Goal: Task Accomplishment & Management: Use online tool/utility

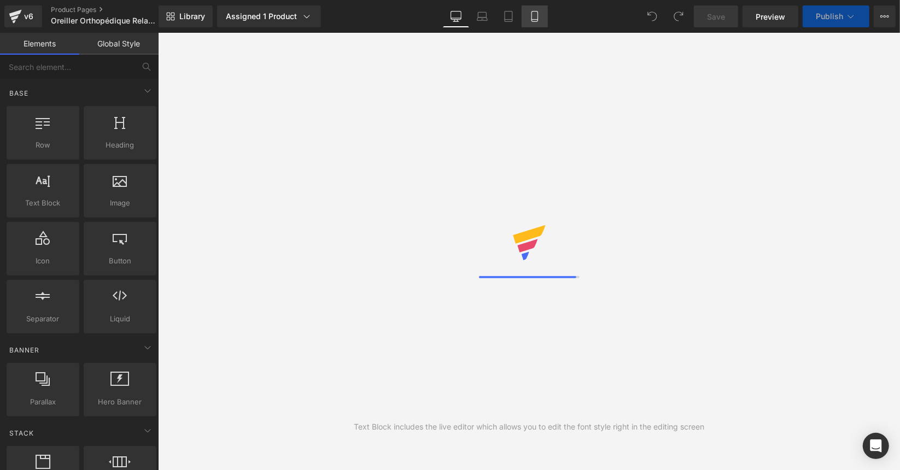
click at [537, 14] on icon at bounding box center [535, 16] width 11 height 11
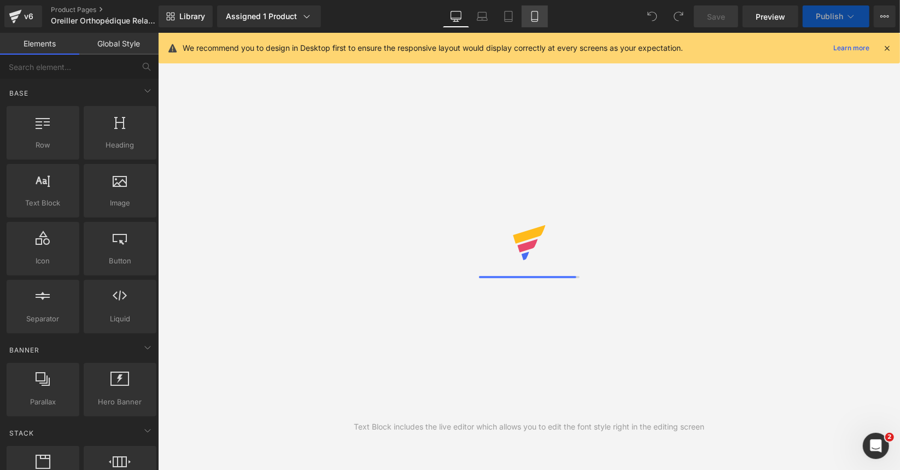
click at [534, 13] on icon at bounding box center [535, 16] width 11 height 11
click at [533, 20] on icon at bounding box center [535, 16] width 11 height 11
click at [539, 15] on icon at bounding box center [535, 16] width 11 height 11
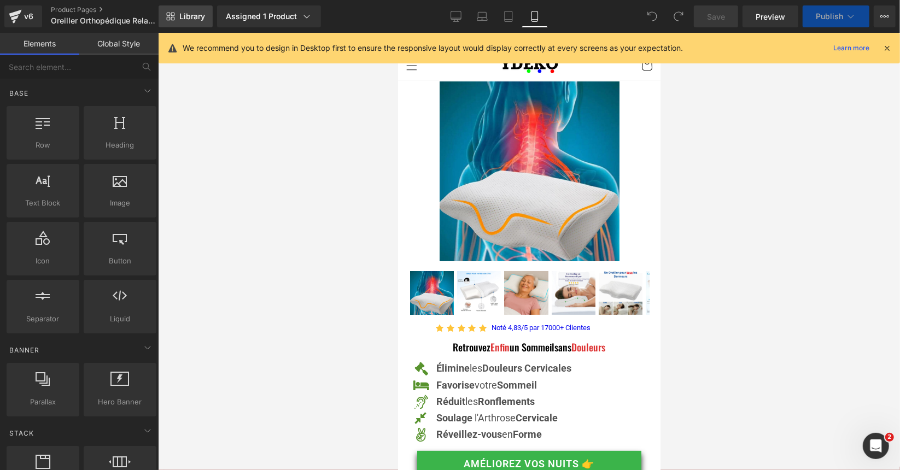
click at [181, 19] on span "Library" at bounding box center [192, 16] width 26 height 10
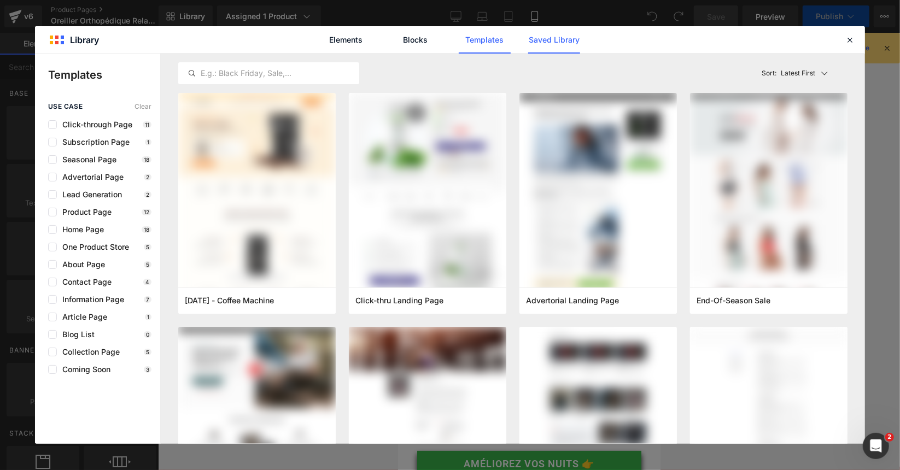
click at [566, 36] on link "Saved Library" at bounding box center [554, 39] width 52 height 27
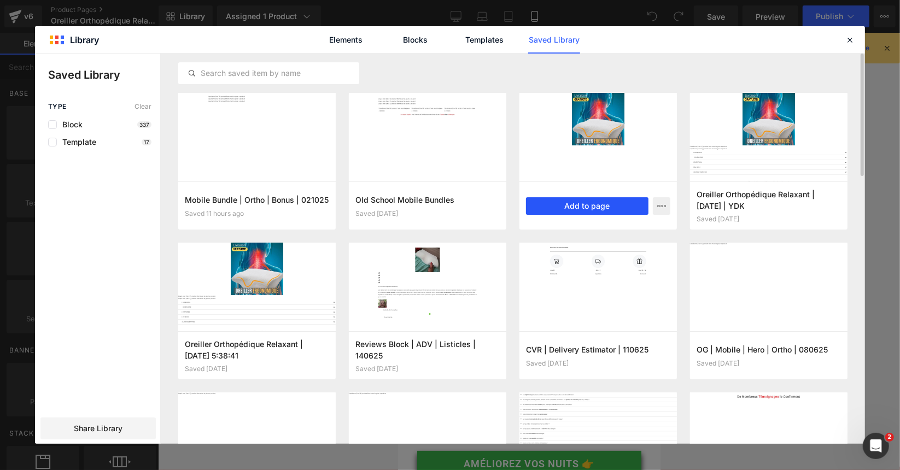
click at [604, 206] on button "Add to page" at bounding box center [587, 206] width 123 height 18
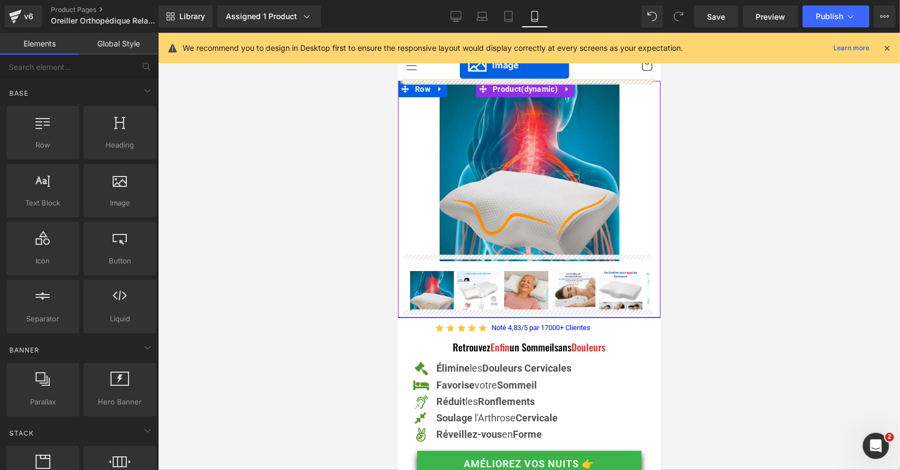
drag, startPoint x: 519, startPoint y: 253, endPoint x: 459, endPoint y: 65, distance: 197.9
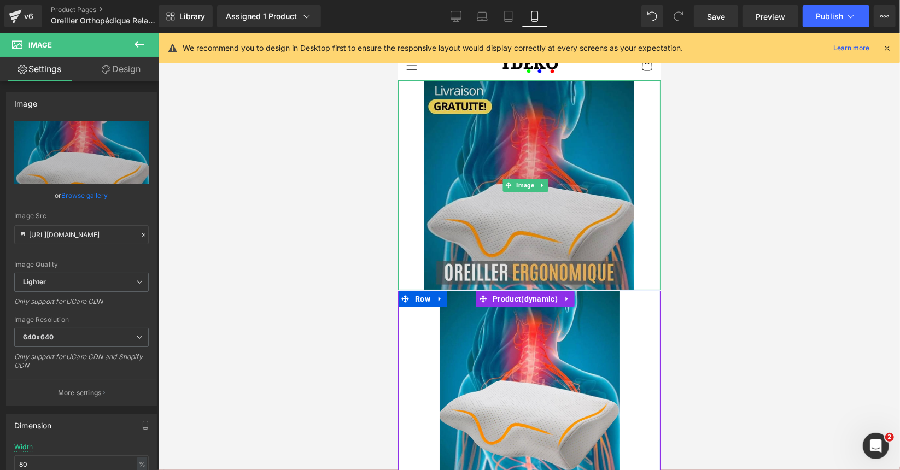
scroll to position [109, 0]
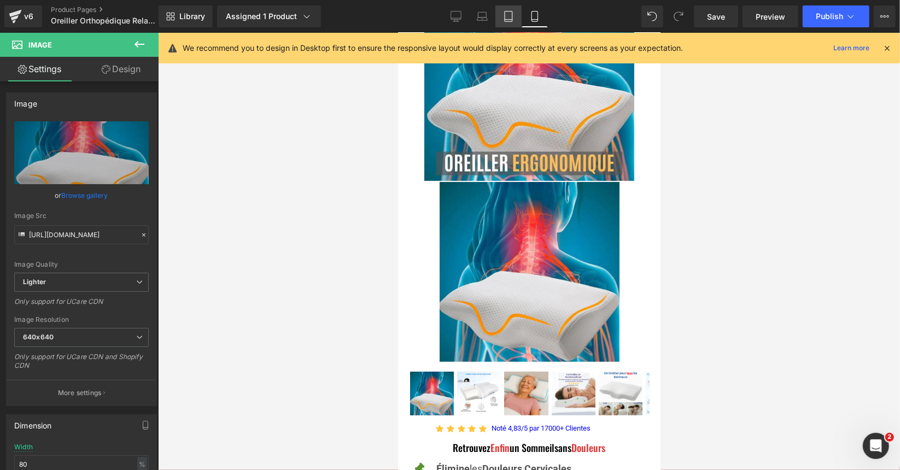
click at [508, 21] on icon at bounding box center [508, 16] width 11 height 11
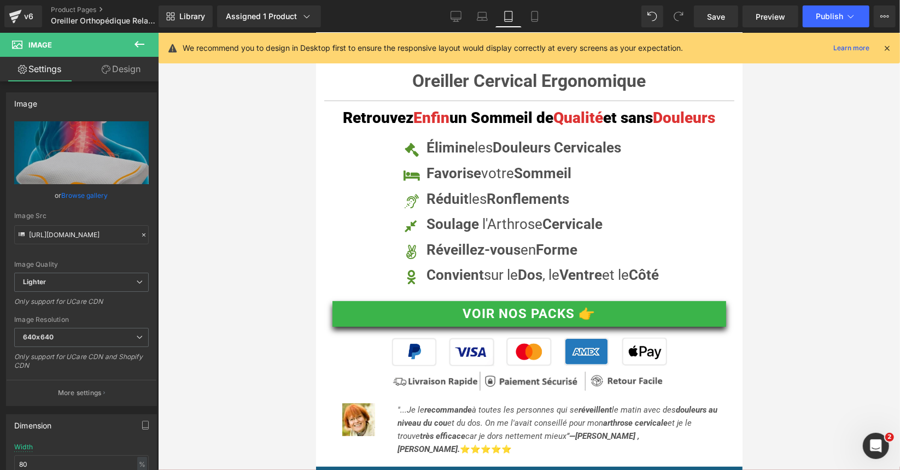
scroll to position [0, 0]
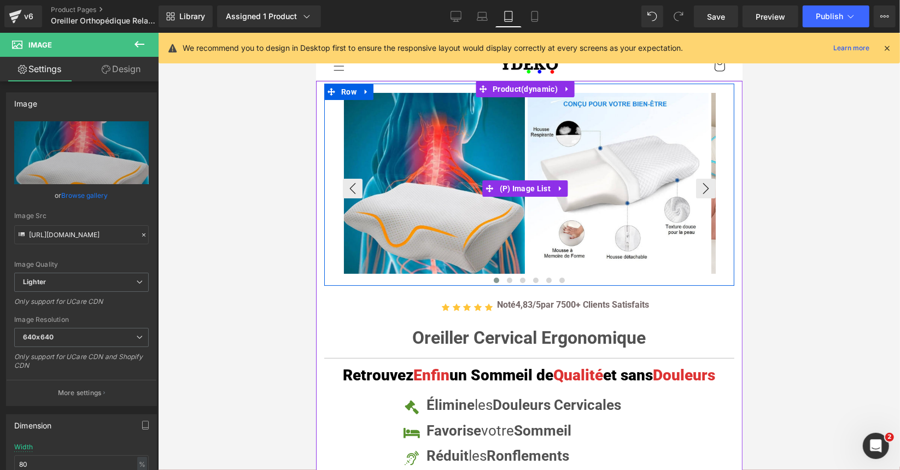
click at [353, 281] on div at bounding box center [528, 280] width 373 height 11
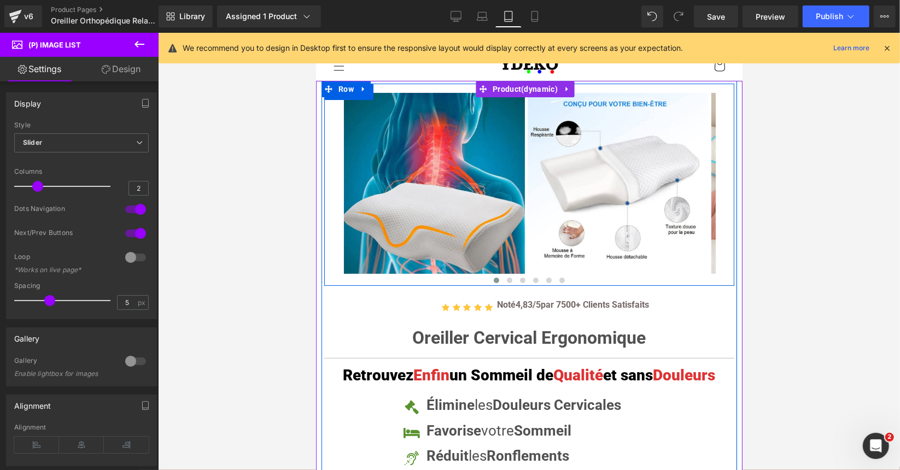
click at [334, 277] on div at bounding box center [529, 184] width 410 height 202
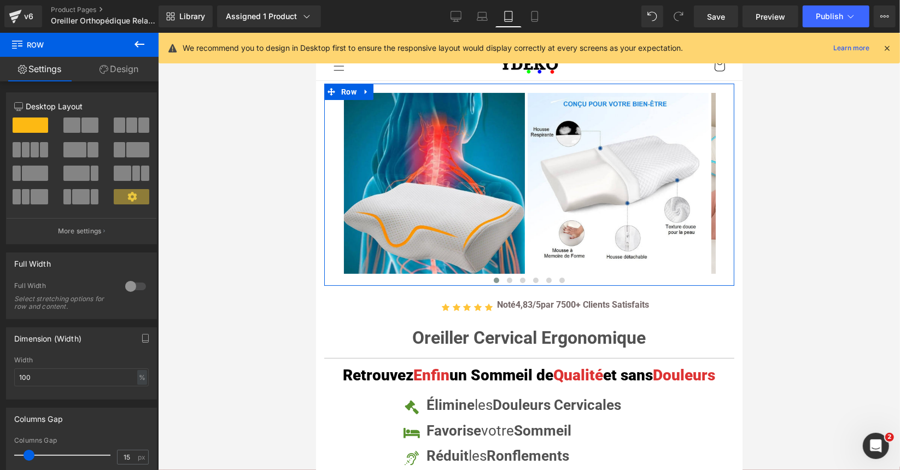
click at [126, 69] on link "Design" at bounding box center [118, 69] width 79 height 25
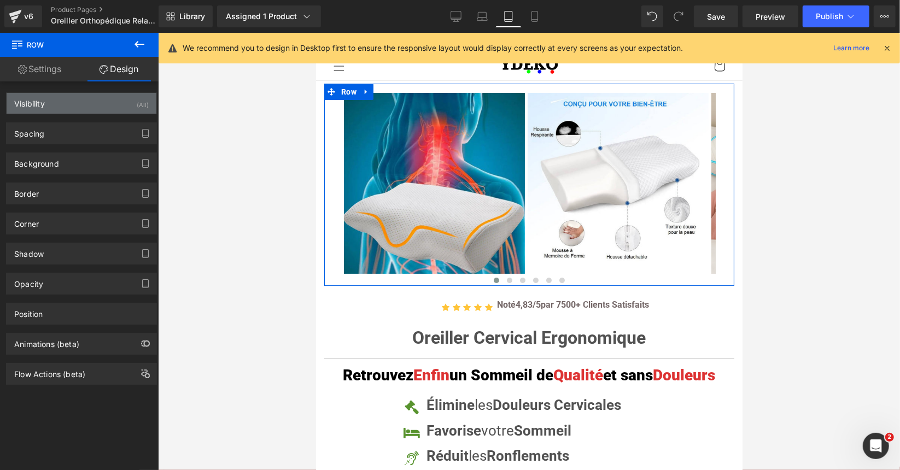
click at [108, 100] on div "Visibility (All)" at bounding box center [82, 103] width 150 height 21
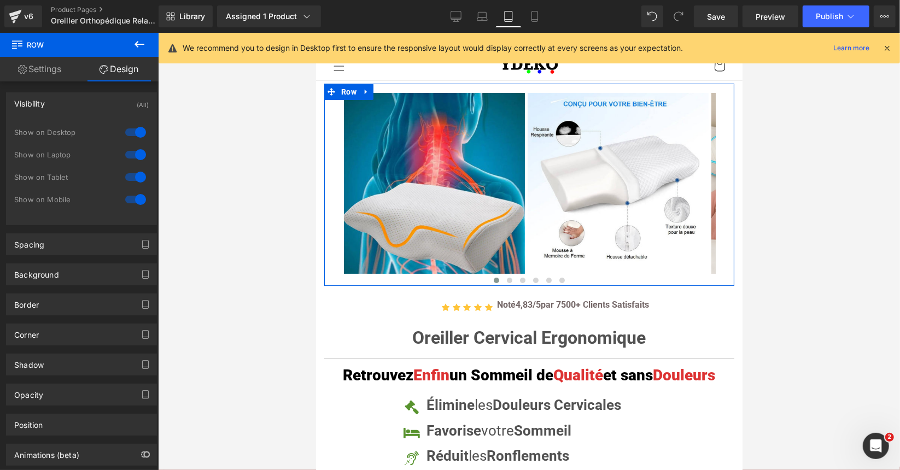
click at [137, 199] on div at bounding box center [136, 200] width 26 height 18
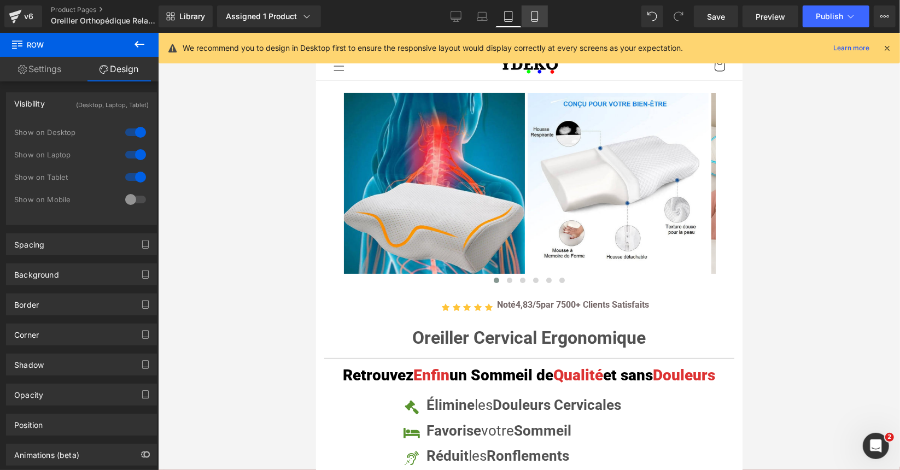
click at [539, 20] on icon at bounding box center [535, 16] width 11 height 11
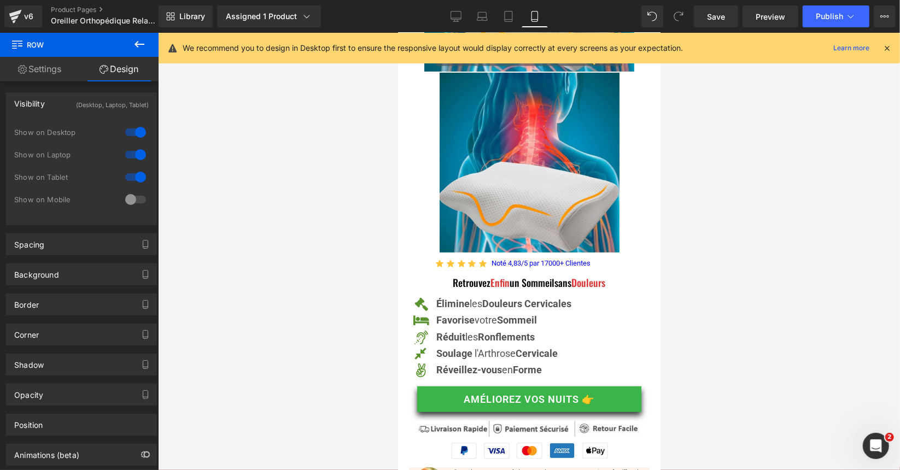
scroll to position [164, 0]
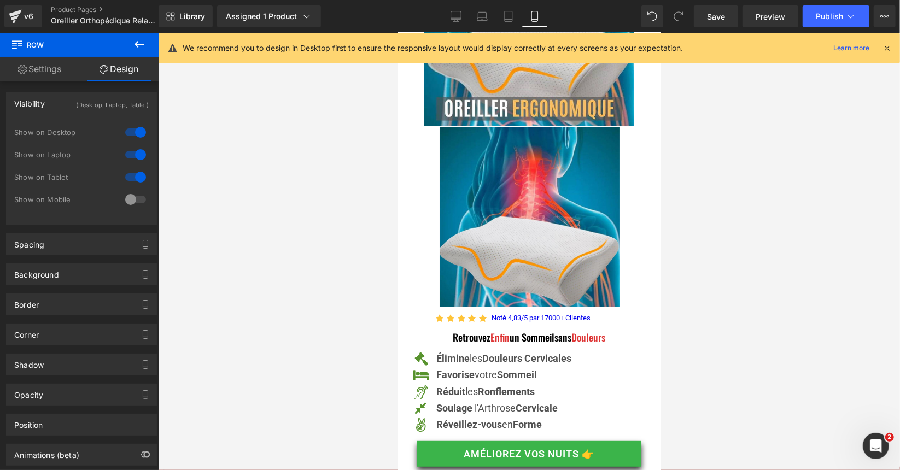
click at [510, 189] on img at bounding box center [529, 217] width 180 height 180
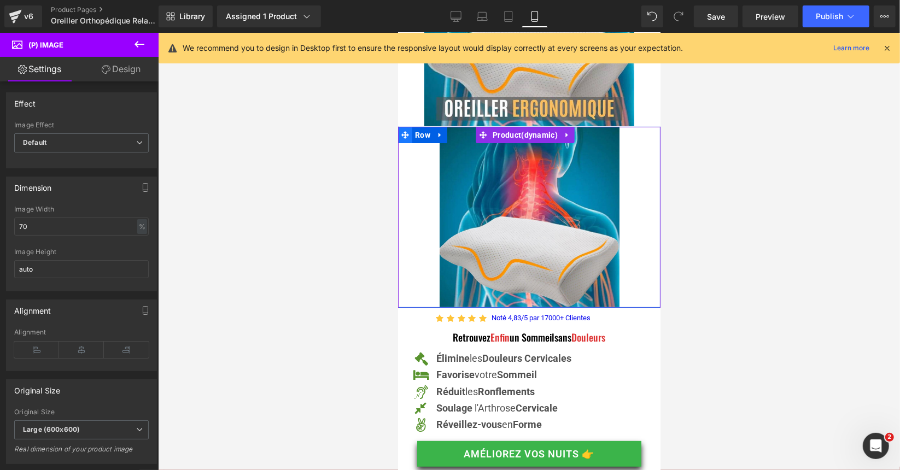
click at [404, 130] on icon at bounding box center [405, 134] width 8 height 8
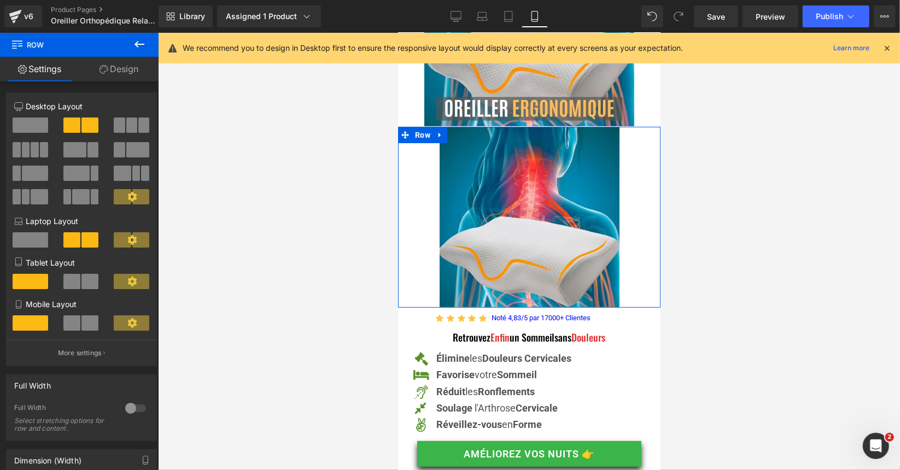
drag, startPoint x: 135, startPoint y: 75, endPoint x: 124, endPoint y: 124, distance: 49.4
click at [135, 75] on link "Design" at bounding box center [118, 69] width 79 height 25
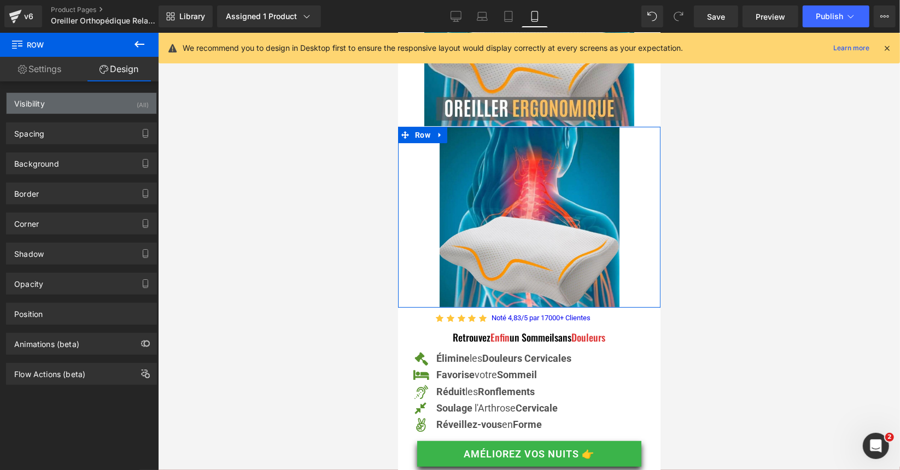
click at [109, 99] on div "Visibility (All)" at bounding box center [82, 103] width 150 height 21
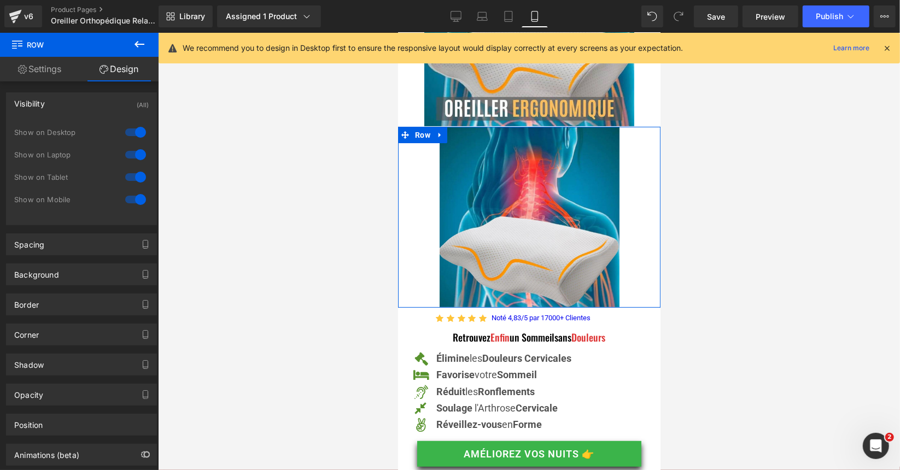
click at [135, 193] on div at bounding box center [136, 200] width 26 height 18
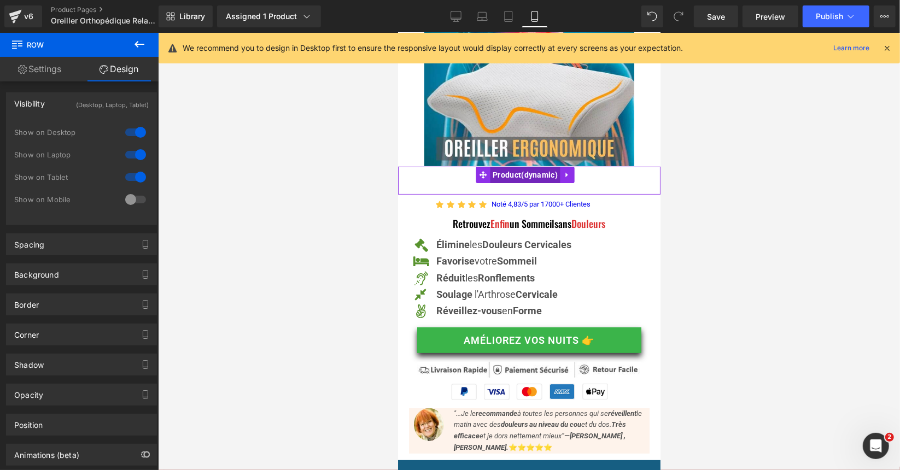
scroll to position [109, 0]
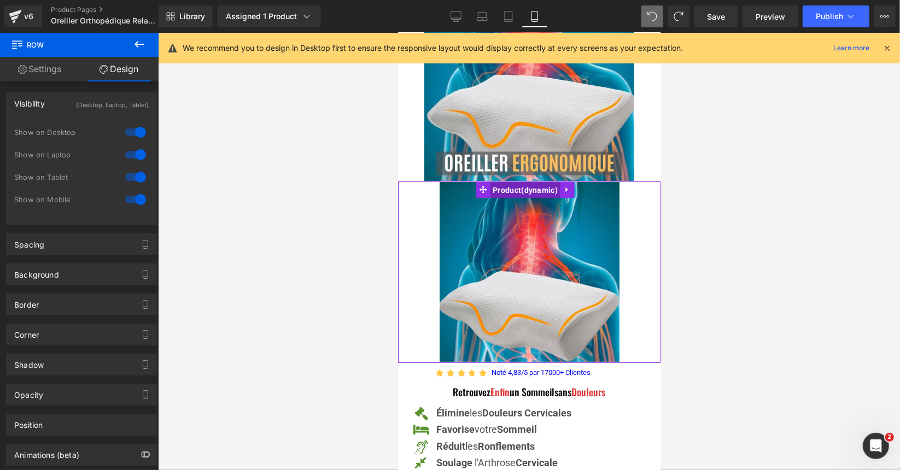
drag, startPoint x: 492, startPoint y: 179, endPoint x: 639, endPoint y: 179, distance: 147.7
click at [492, 182] on span "Product" at bounding box center [525, 190] width 71 height 16
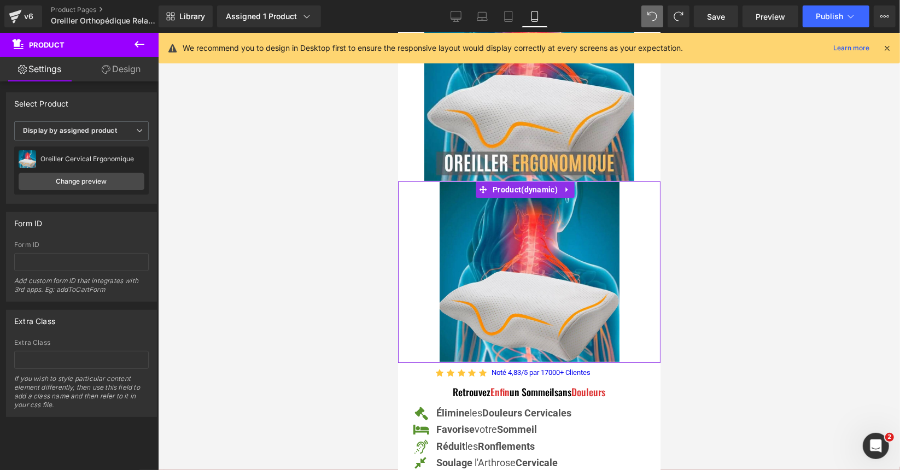
click at [123, 73] on link "Design" at bounding box center [121, 69] width 79 height 25
click at [0, 0] on div "Visibility" at bounding box center [0, 0] width 0 height 0
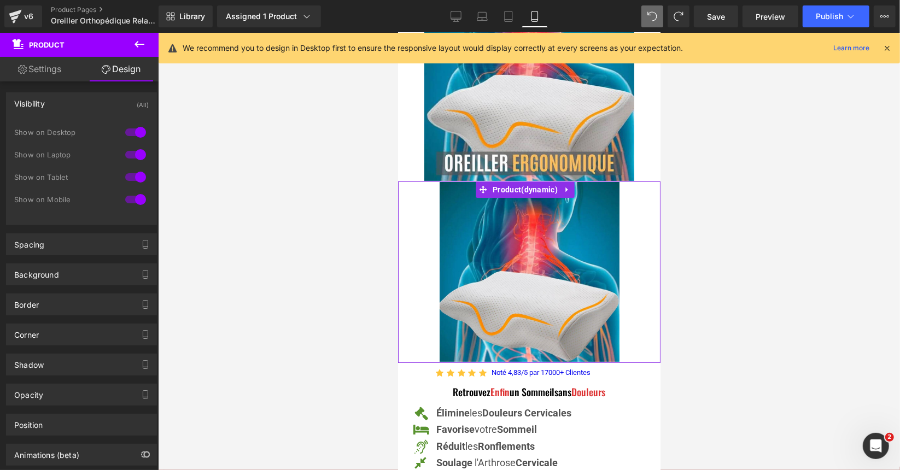
click at [119, 103] on div "Visibility (All)" at bounding box center [82, 103] width 150 height 21
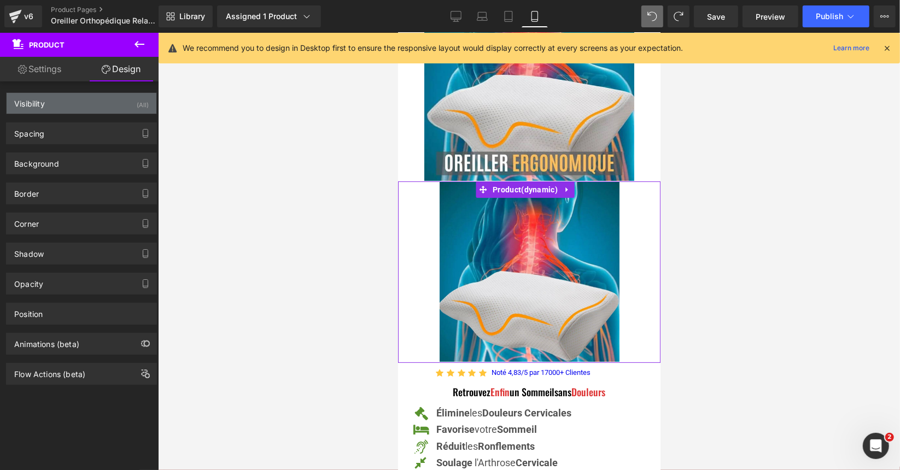
click at [119, 103] on div "Visibility (All)" at bounding box center [82, 103] width 150 height 21
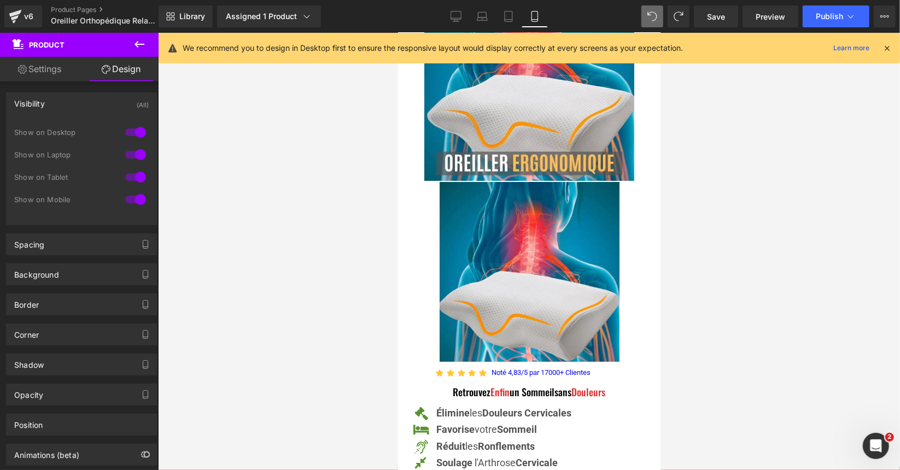
scroll to position [0, 0]
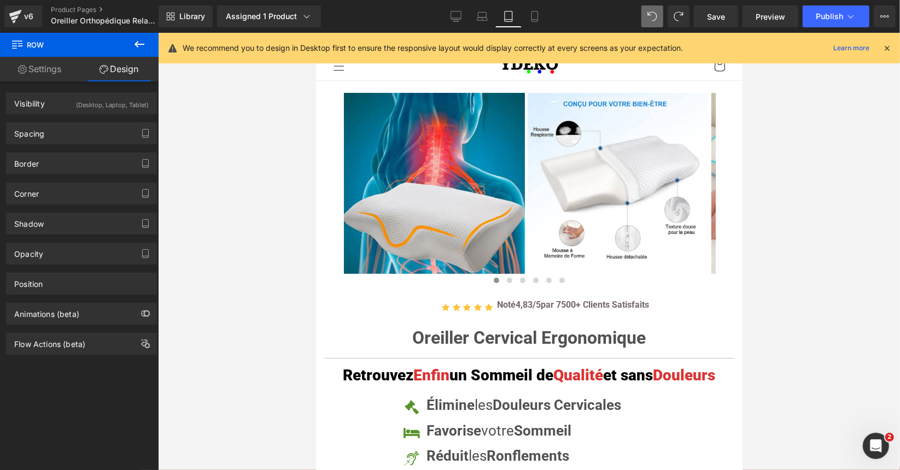
drag, startPoint x: 539, startPoint y: 19, endPoint x: 540, endPoint y: 28, distance: 9.9
click at [539, 18] on icon at bounding box center [535, 16] width 11 height 11
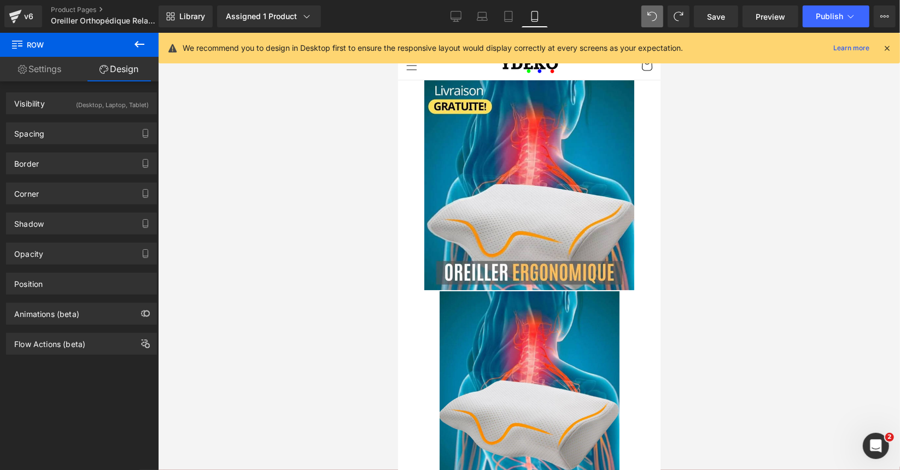
scroll to position [376, 0]
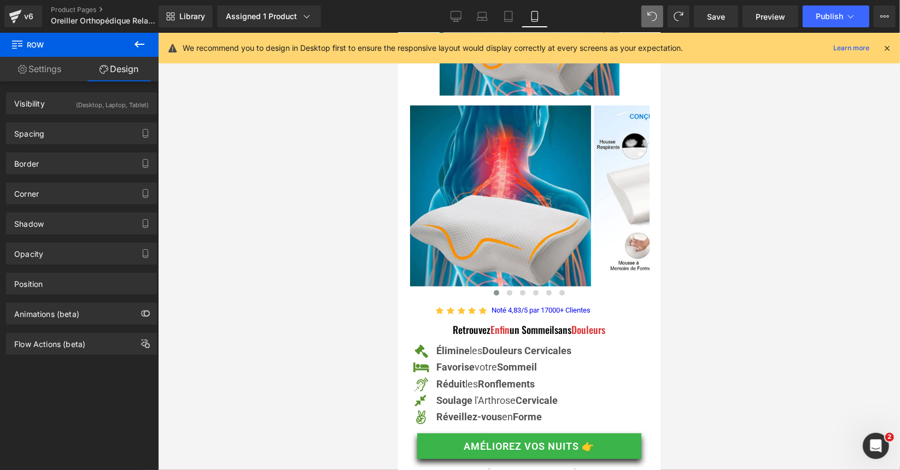
click at [540, 20] on icon at bounding box center [535, 16] width 11 height 11
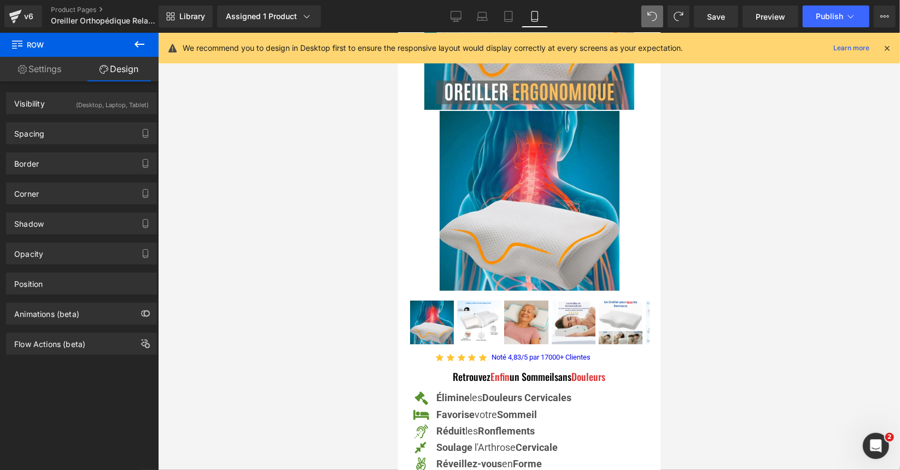
scroll to position [157, 0]
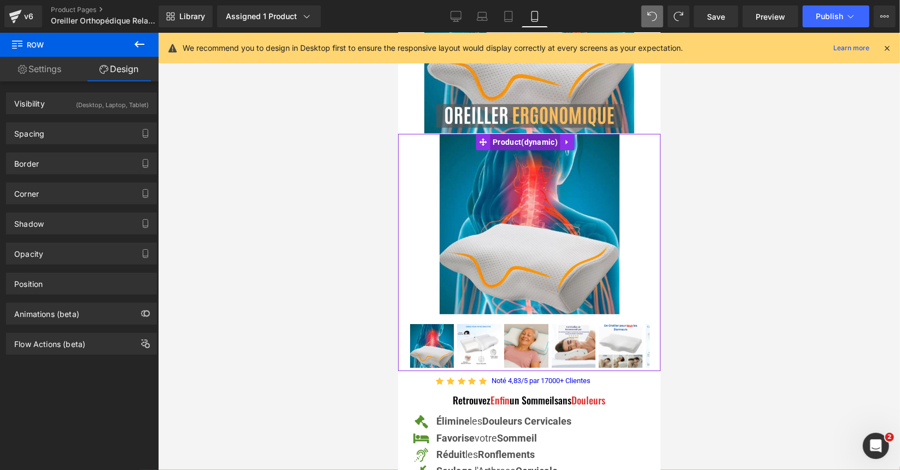
click at [507, 133] on span "Product" at bounding box center [525, 141] width 71 height 16
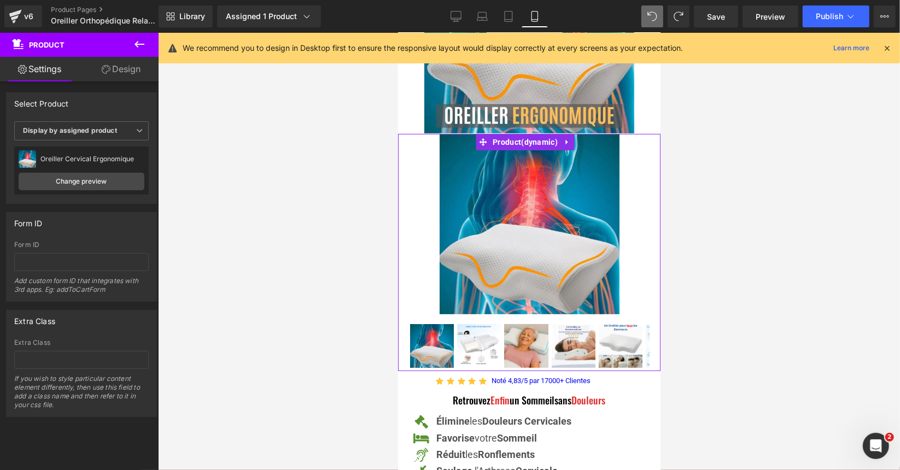
click at [121, 69] on link "Design" at bounding box center [121, 69] width 79 height 25
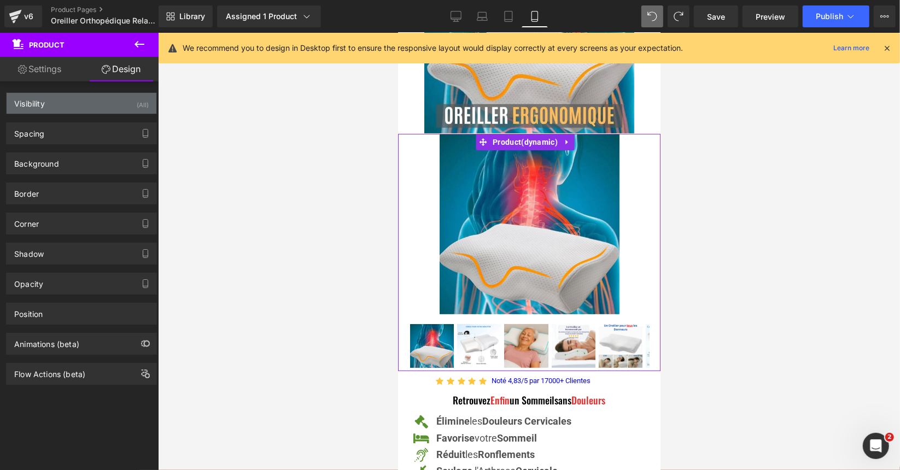
click at [110, 101] on div "Visibility (All)" at bounding box center [82, 103] width 150 height 21
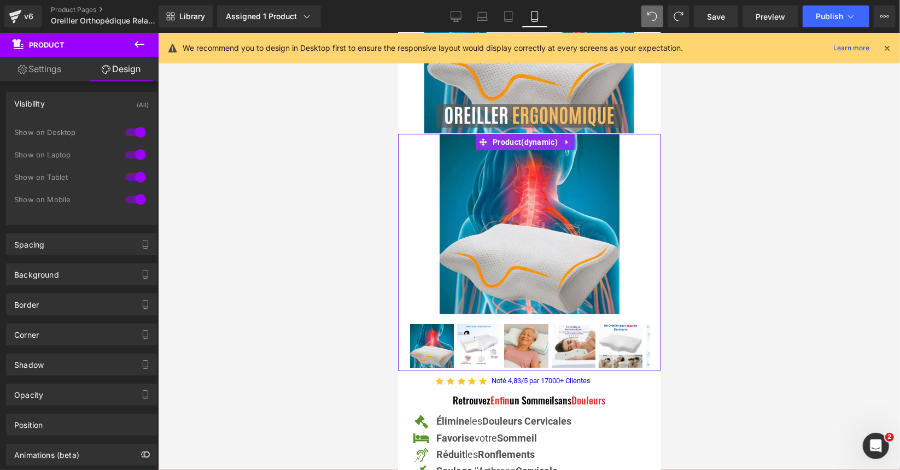
click at [131, 199] on div at bounding box center [136, 200] width 26 height 18
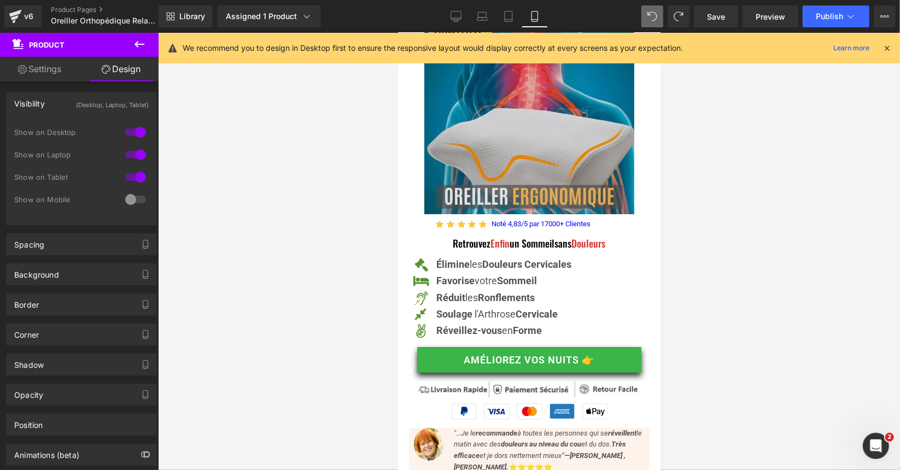
scroll to position [0, 0]
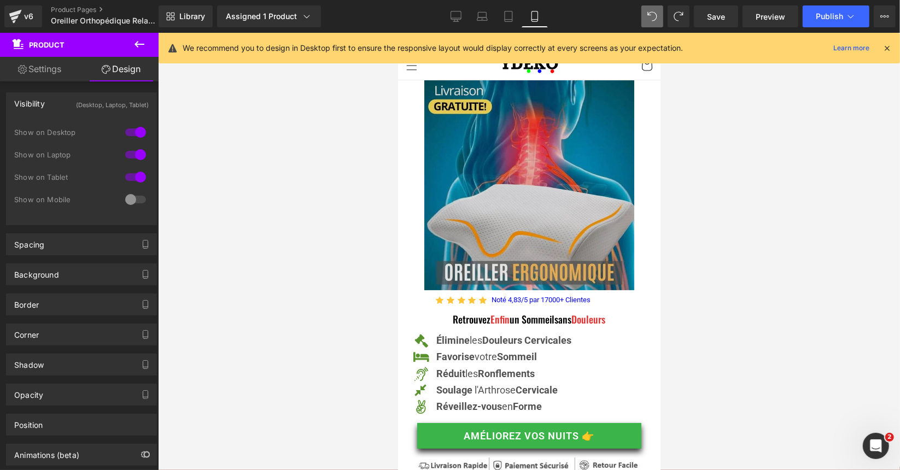
click at [507, 132] on img at bounding box center [529, 185] width 210 height 210
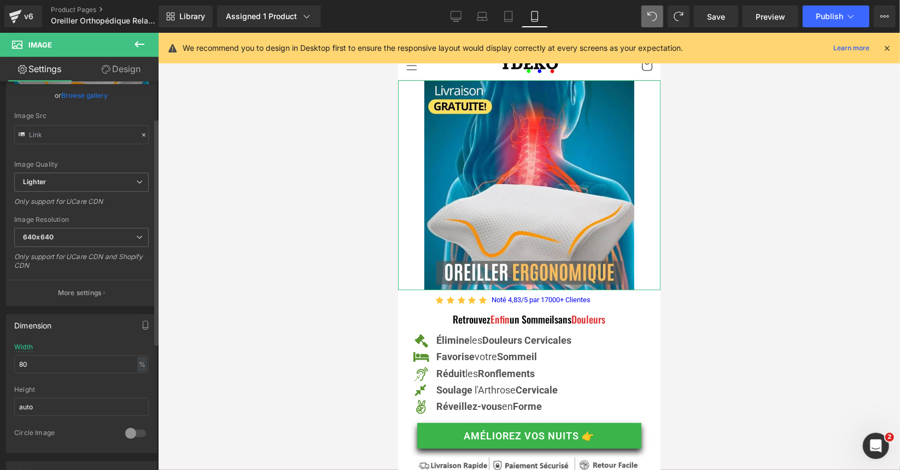
scroll to position [219, 0]
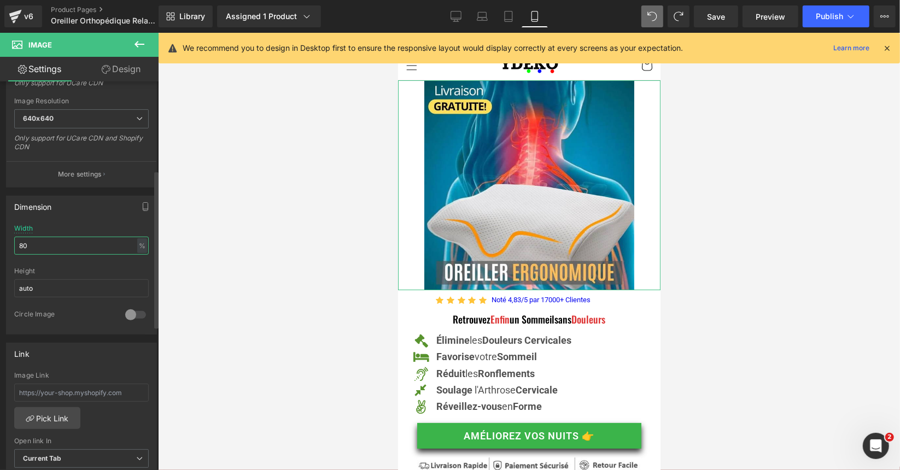
drag, startPoint x: 56, startPoint y: 239, endPoint x: 9, endPoint y: 241, distance: 47.1
click at [9, 241] on div "80% Width 80 % % px auto Height auto 0 Circle Image" at bounding box center [82, 279] width 150 height 109
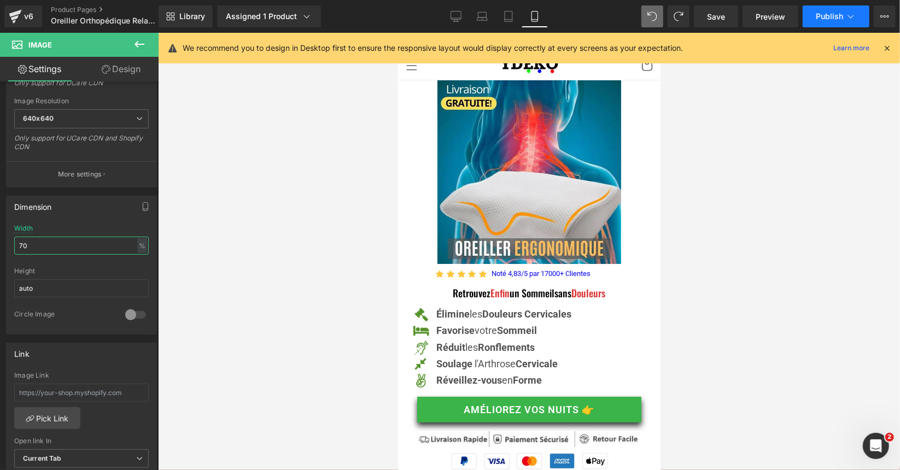
type input "70"
click at [822, 14] on span "Publish" at bounding box center [829, 16] width 27 height 9
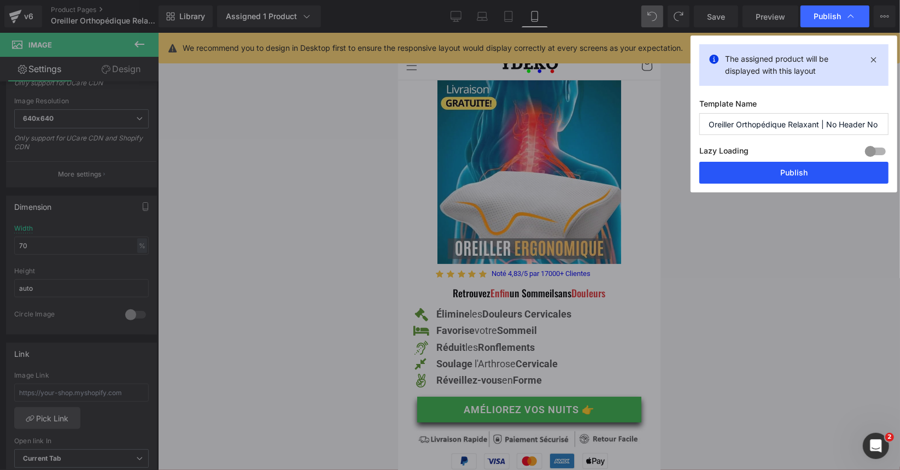
drag, startPoint x: 801, startPoint y: 177, endPoint x: 148, endPoint y: 243, distance: 656.5
click at [801, 177] on button "Publish" at bounding box center [794, 173] width 189 height 22
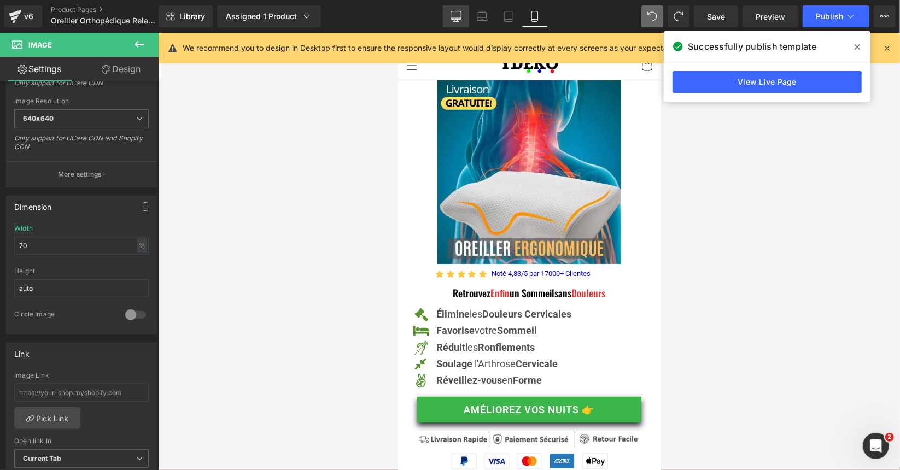
click at [453, 20] on icon at bounding box center [456, 16] width 11 height 11
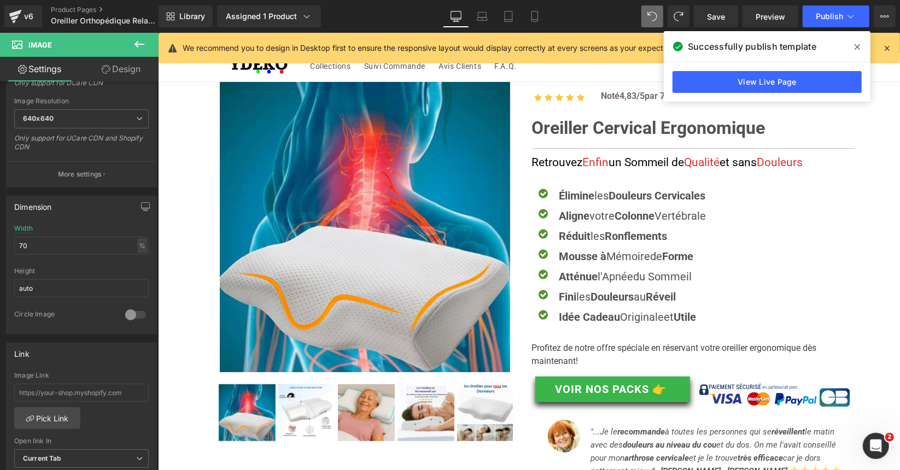
drag, startPoint x: 484, startPoint y: 19, endPoint x: 498, endPoint y: 30, distance: 17.9
click at [484, 19] on icon at bounding box center [483, 19] width 2 height 0
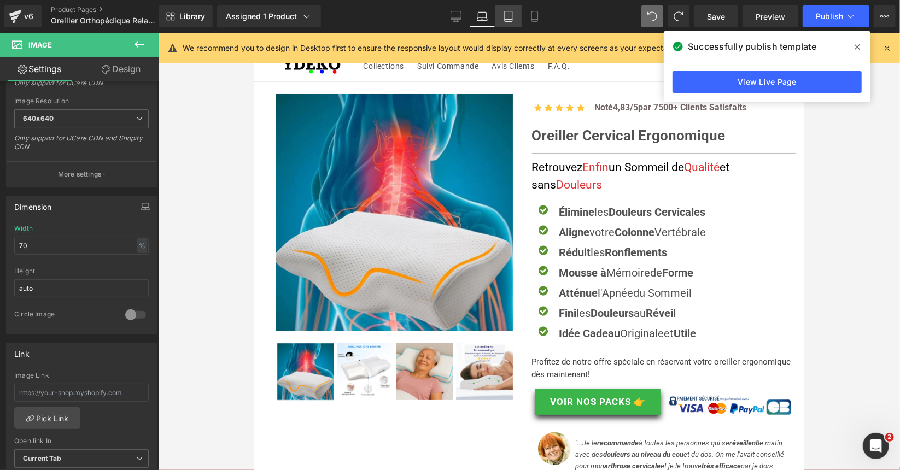
click at [512, 17] on icon at bounding box center [508, 16] width 11 height 11
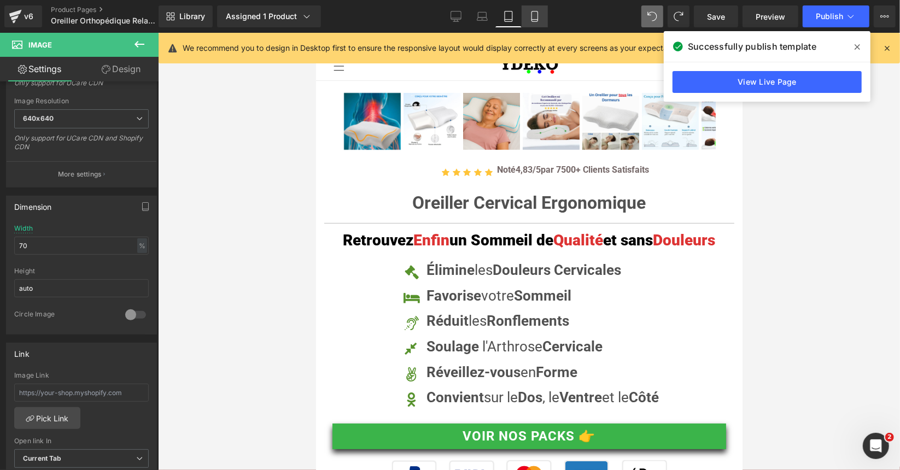
click at [528, 14] on link "Mobile" at bounding box center [535, 16] width 26 height 22
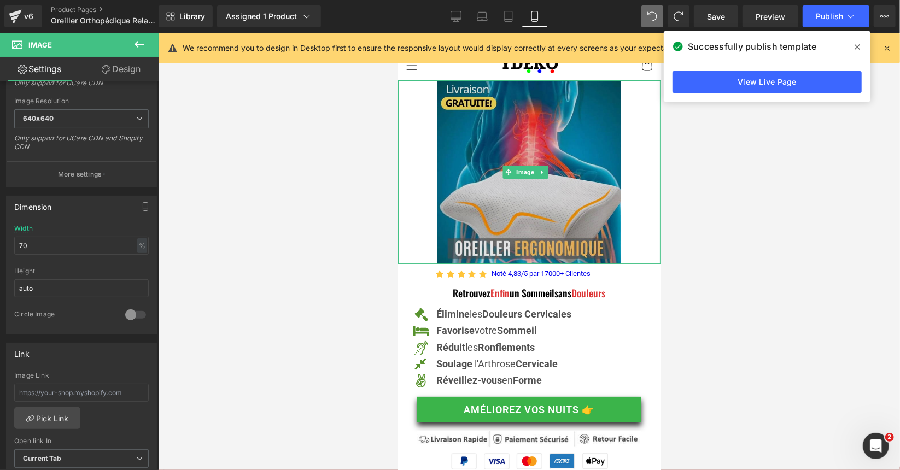
click at [531, 142] on img at bounding box center [529, 172] width 184 height 184
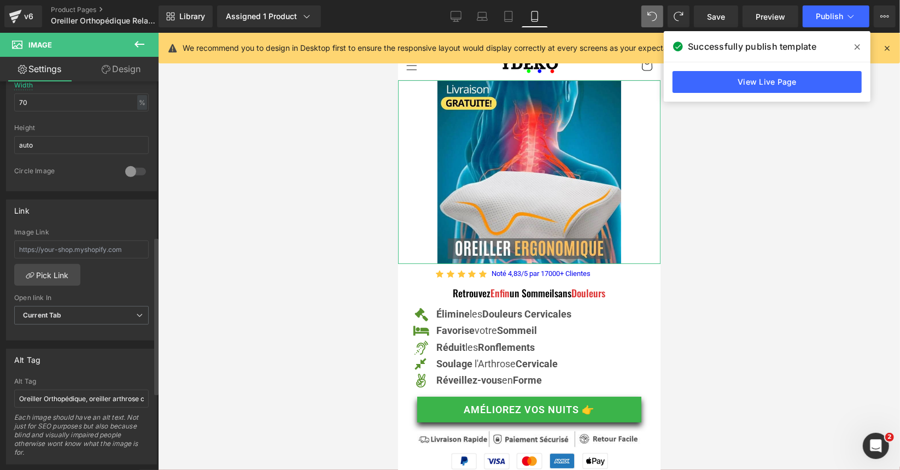
scroll to position [383, 0]
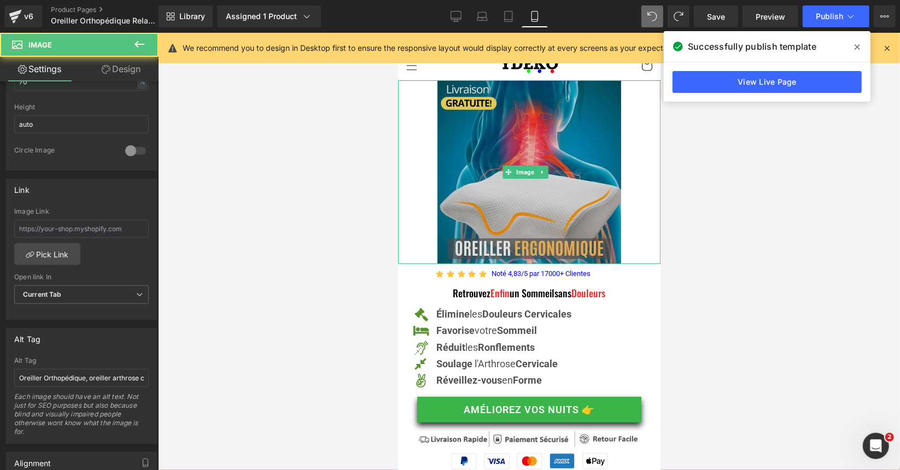
click at [464, 162] on img at bounding box center [529, 172] width 184 height 184
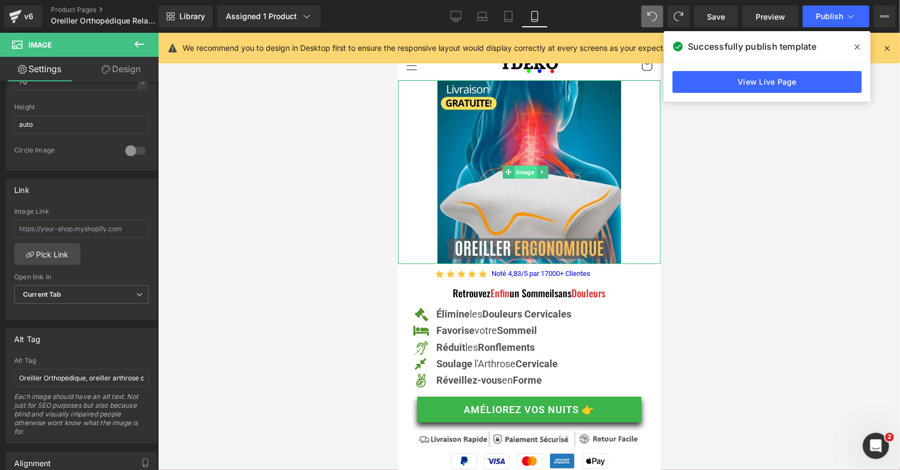
click at [518, 165] on span "Image" at bounding box center [525, 171] width 22 height 13
click at [136, 73] on link "Design" at bounding box center [121, 69] width 79 height 25
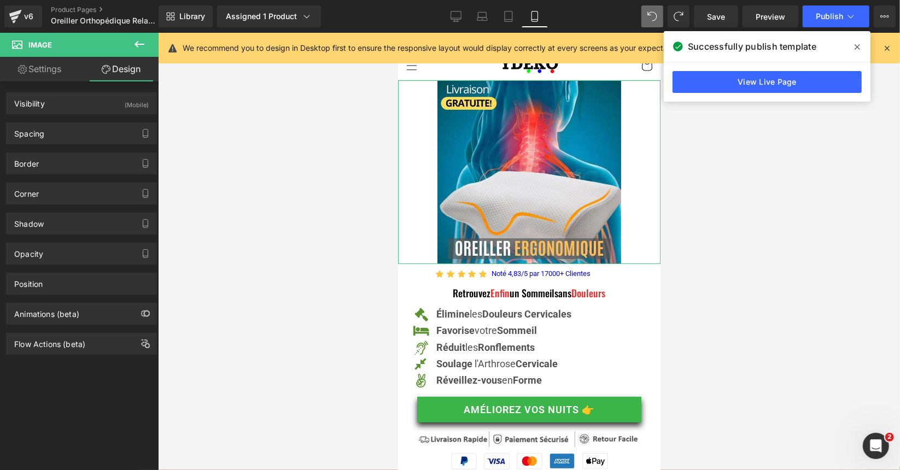
click at [51, 70] on link "Settings" at bounding box center [39, 69] width 79 height 25
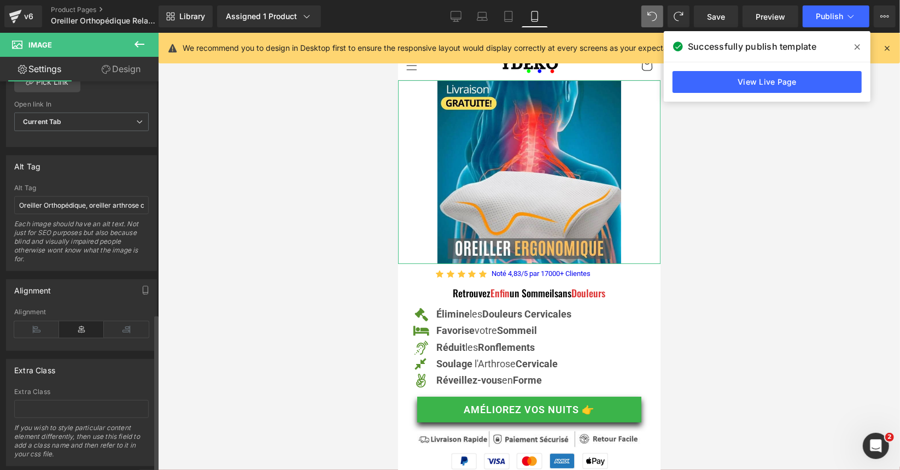
scroll to position [573, 0]
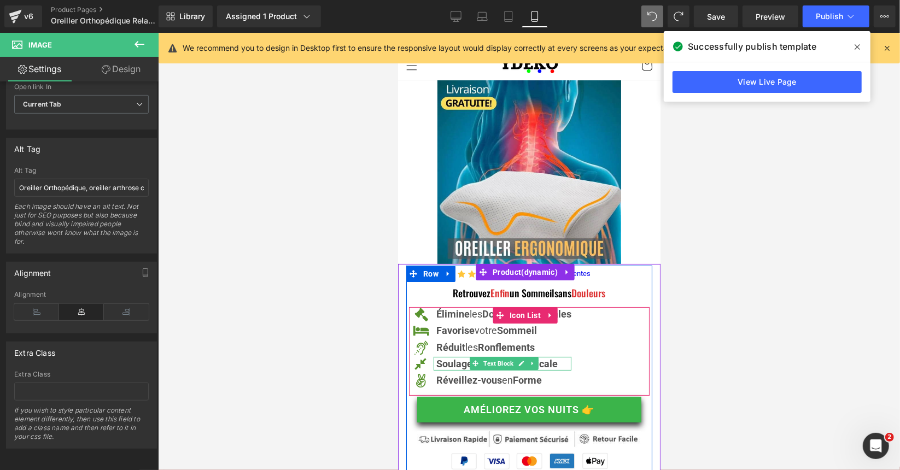
click at [538, 350] on ul "Icon Élimine les Douleurs Cervicales Text Block Icon Favorise votre Sommeil Tex…" at bounding box center [490, 349] width 162 height 85
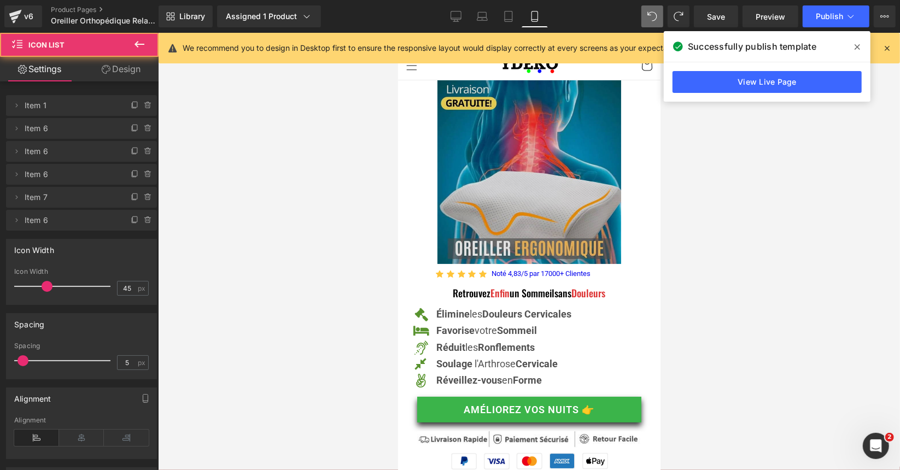
click at [522, 176] on img at bounding box center [529, 172] width 184 height 184
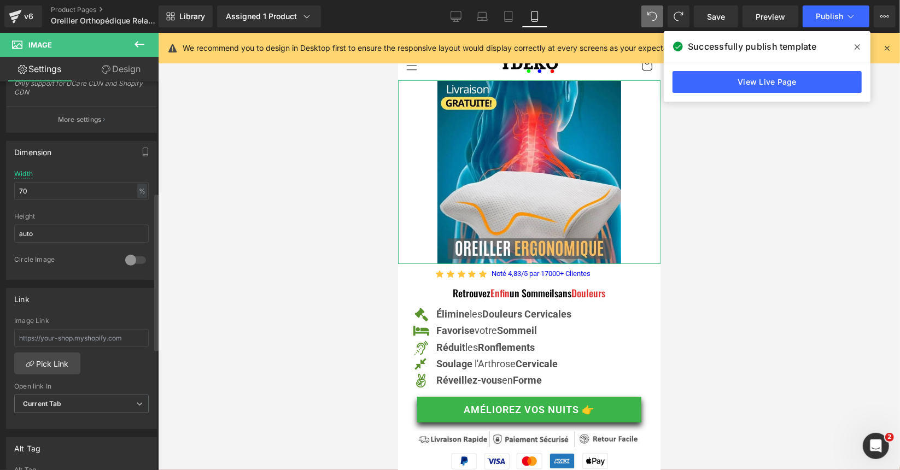
scroll to position [328, 0]
